Goal: Check status: Check status

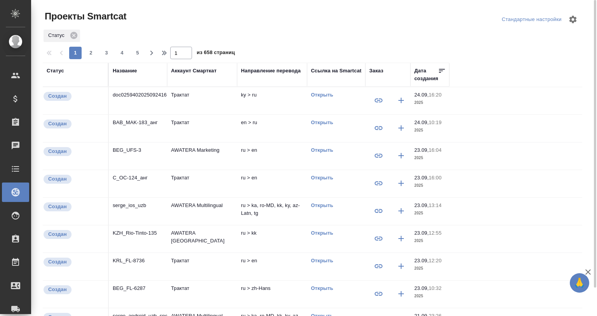
click at [127, 70] on div "Название" at bounding box center [125, 71] width 24 height 8
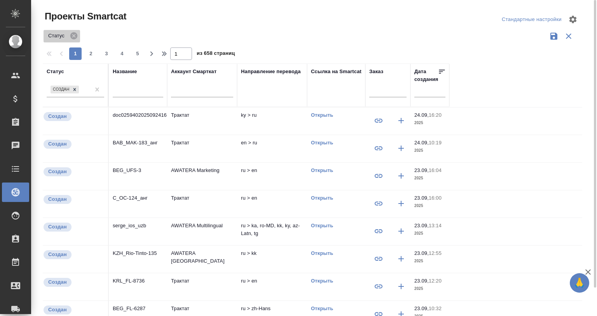
click at [68, 33] on span "Статус" at bounding box center [58, 36] width 28 height 8
click at [73, 34] on icon at bounding box center [73, 35] width 7 height 7
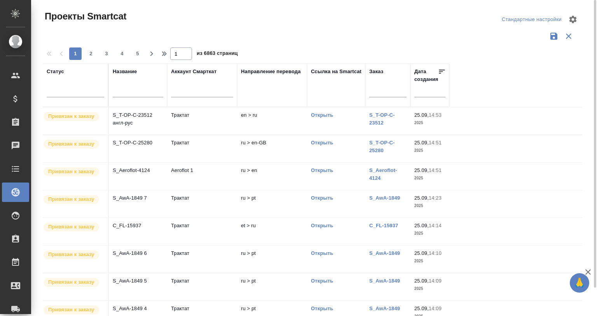
click at [129, 91] on input "text" at bounding box center [138, 92] width 51 height 10
type input "л"
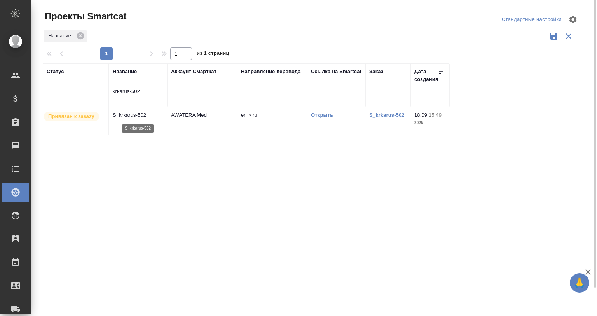
type input "krkarus-502"
click at [143, 117] on p "S_krkarus-502" at bounding box center [138, 115] width 51 height 8
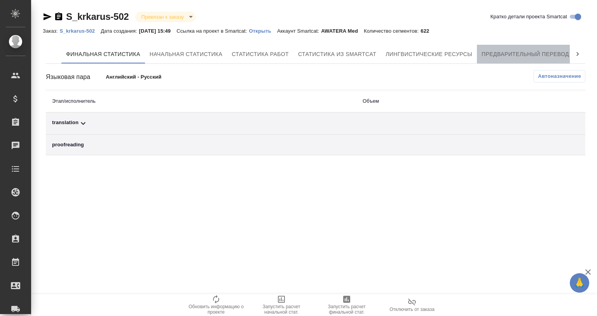
click at [528, 45] on button "Предварительный перевод" at bounding box center [525, 54] width 97 height 19
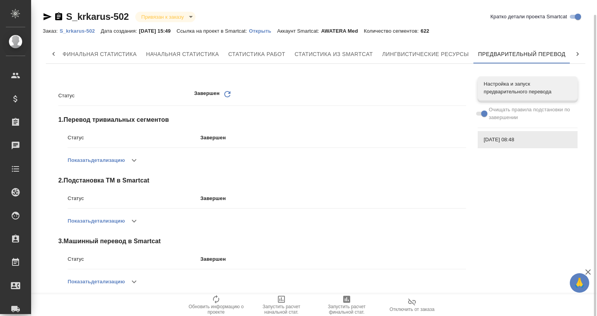
scroll to position [7, 0]
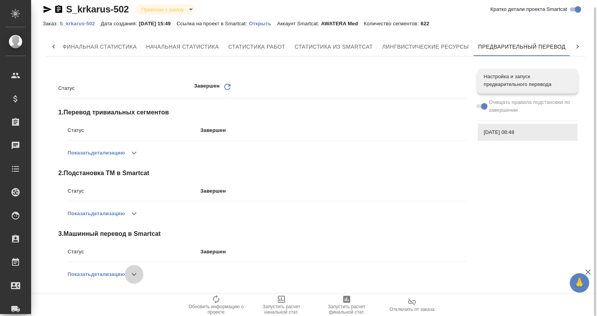
click at [129, 270] on button "button" at bounding box center [134, 274] width 19 height 19
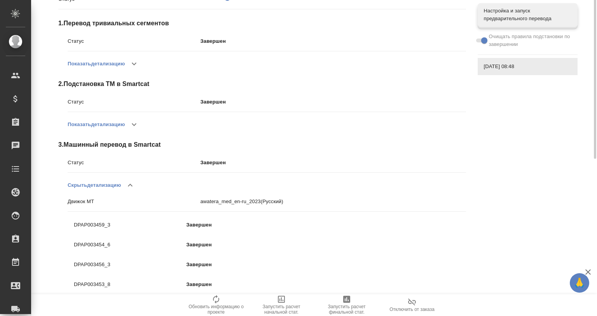
scroll to position [0, 0]
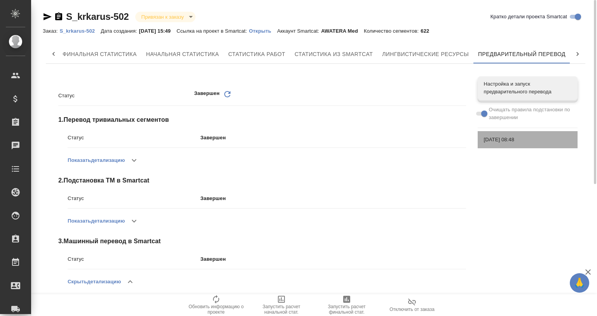
click at [505, 142] on span "[DATE] 08:48" at bounding box center [527, 140] width 87 height 8
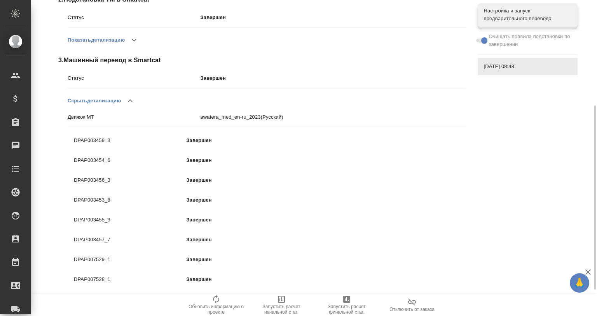
click at [138, 98] on button "button" at bounding box center [130, 100] width 19 height 19
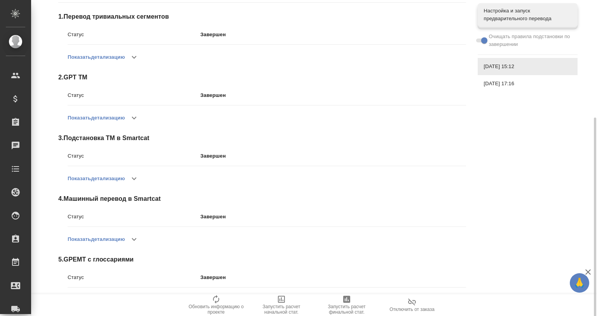
scroll to position [129, 0]
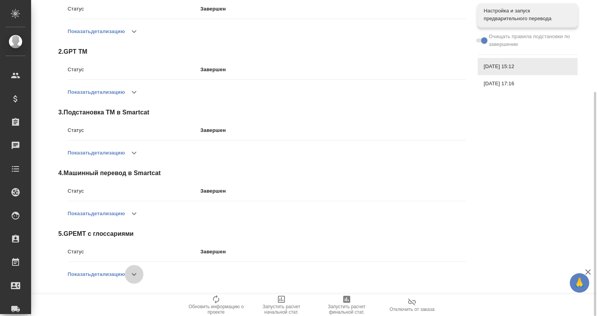
click at [143, 272] on button "button" at bounding box center [134, 274] width 19 height 19
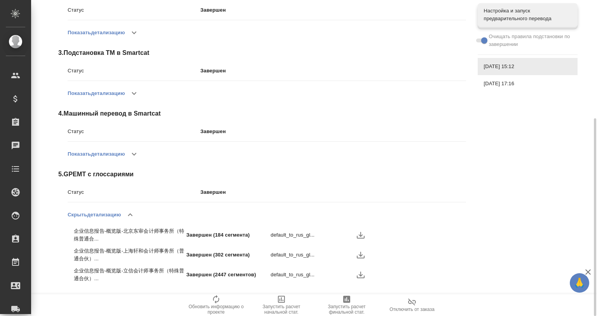
click at [135, 209] on button "button" at bounding box center [130, 214] width 19 height 19
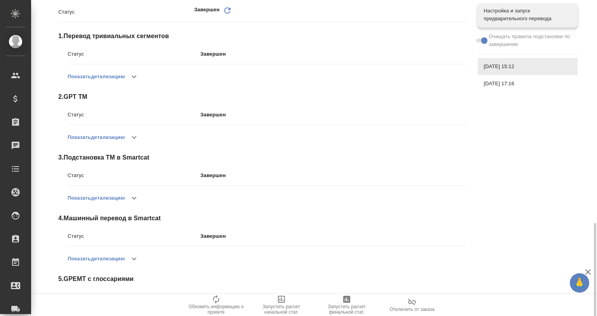
scroll to position [0, 0]
